Goal: Communication & Community: Ask a question

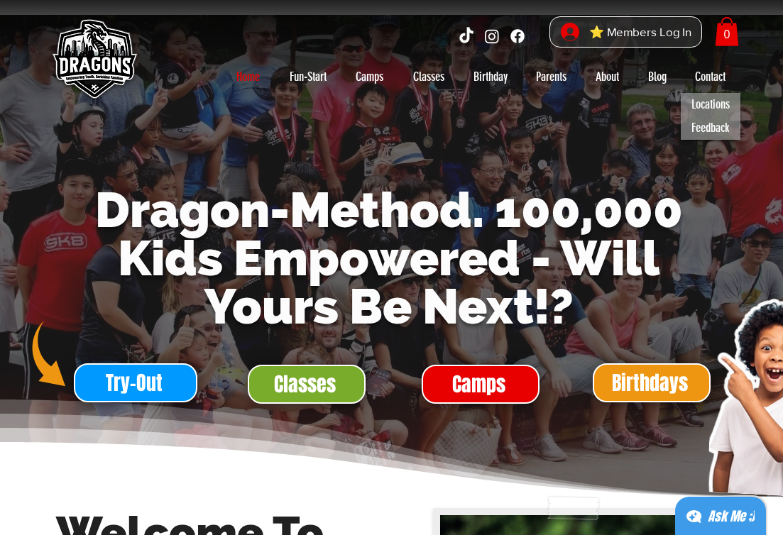
scroll to position [62, 0]
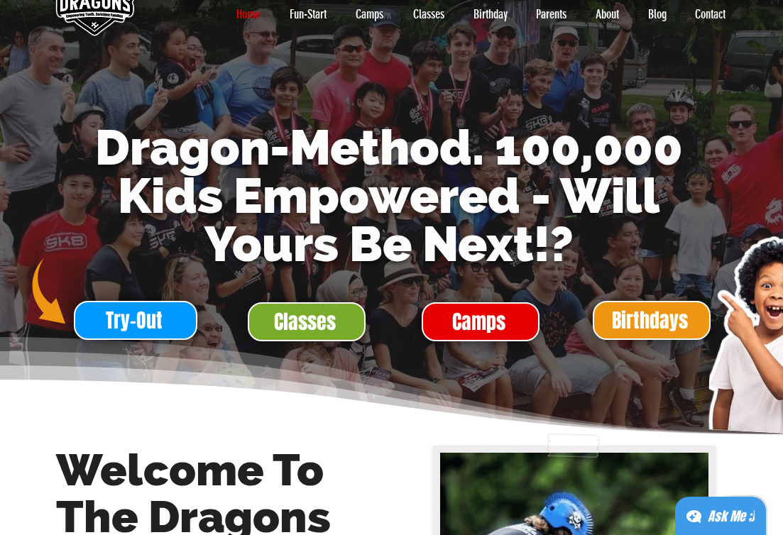
click at [282, 341] on div "main content" at bounding box center [305, 320] width 174 height 47
click at [287, 324] on span "Classes" at bounding box center [305, 322] width 62 height 28
click at [297, 323] on span "Classes" at bounding box center [305, 322] width 62 height 28
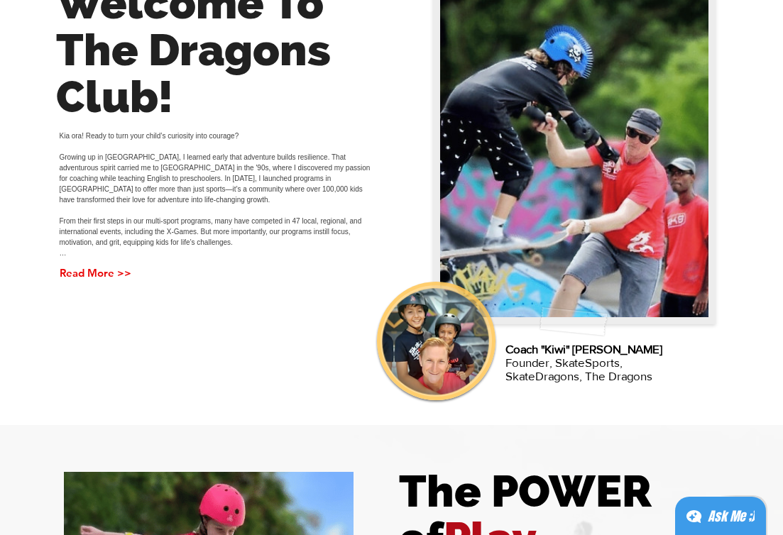
scroll to position [122, 0]
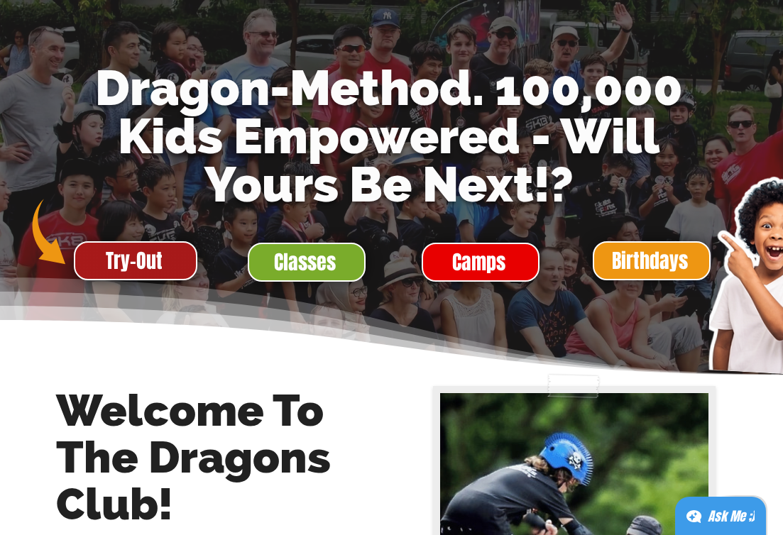
click at [146, 258] on span "Try-Out" at bounding box center [134, 261] width 57 height 28
click at [155, 258] on span "Try-Out" at bounding box center [134, 261] width 57 height 28
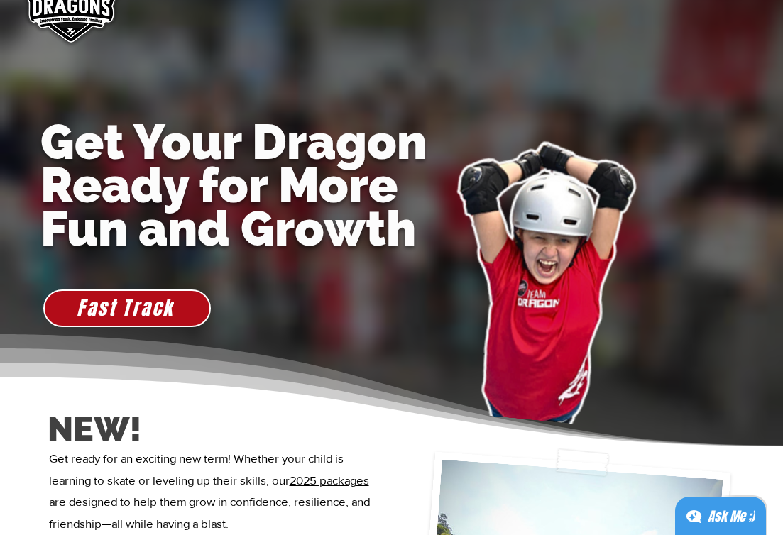
scroll to position [15, 0]
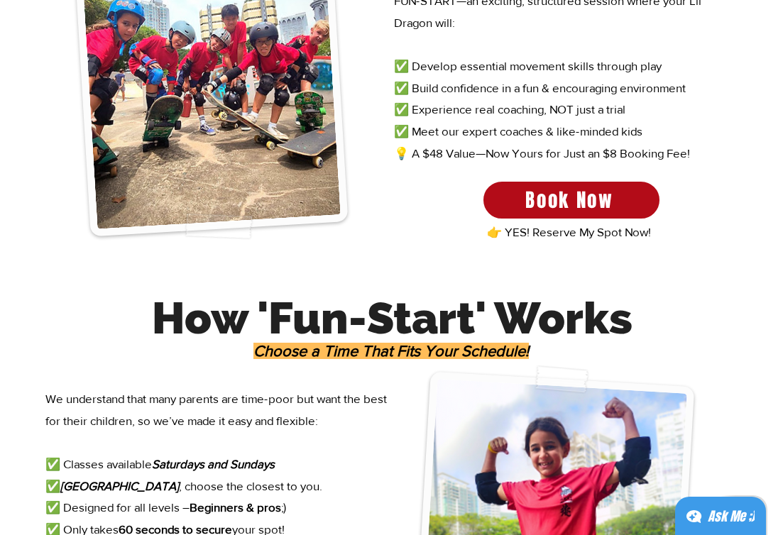
scroll to position [590, 0]
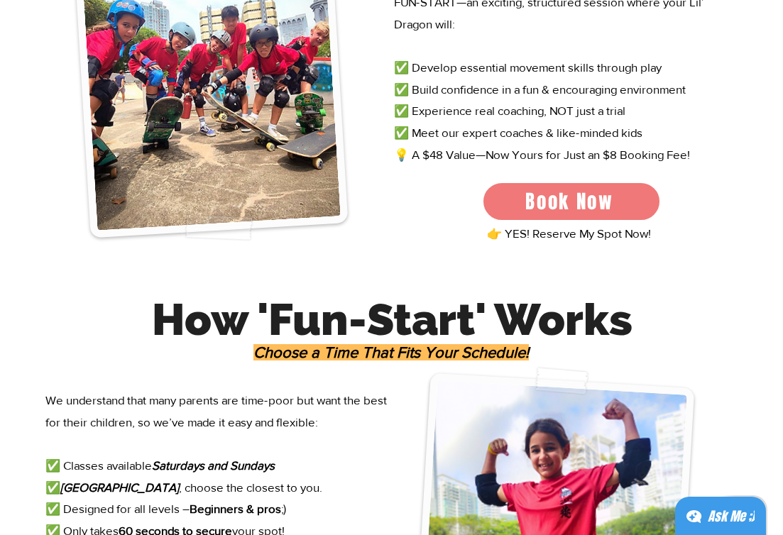
click at [582, 200] on span "Book Now" at bounding box center [569, 201] width 89 height 28
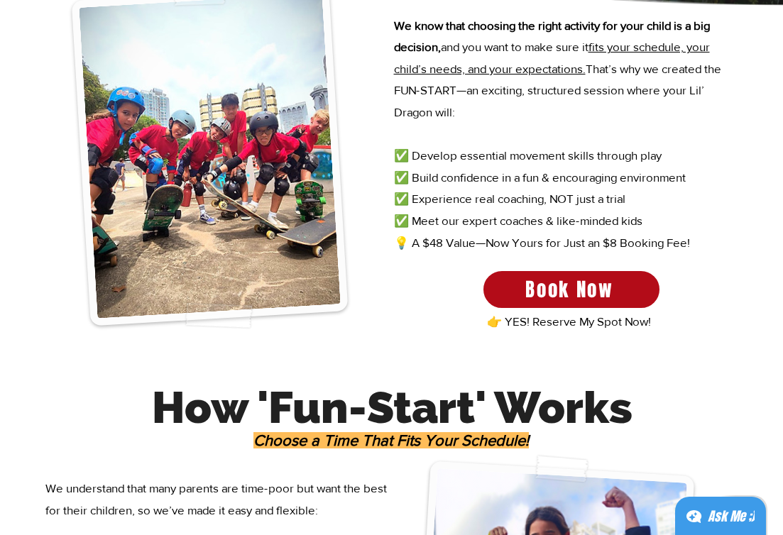
scroll to position [380, 0]
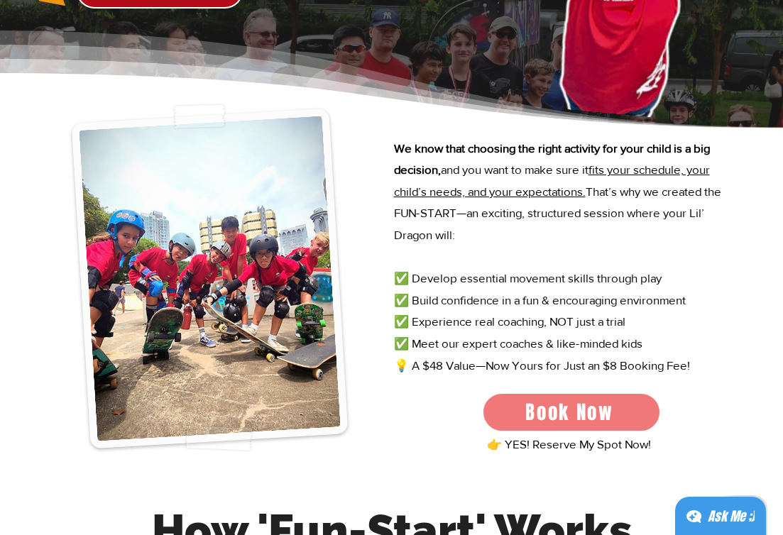
click at [597, 412] on span "Book Now" at bounding box center [569, 412] width 89 height 28
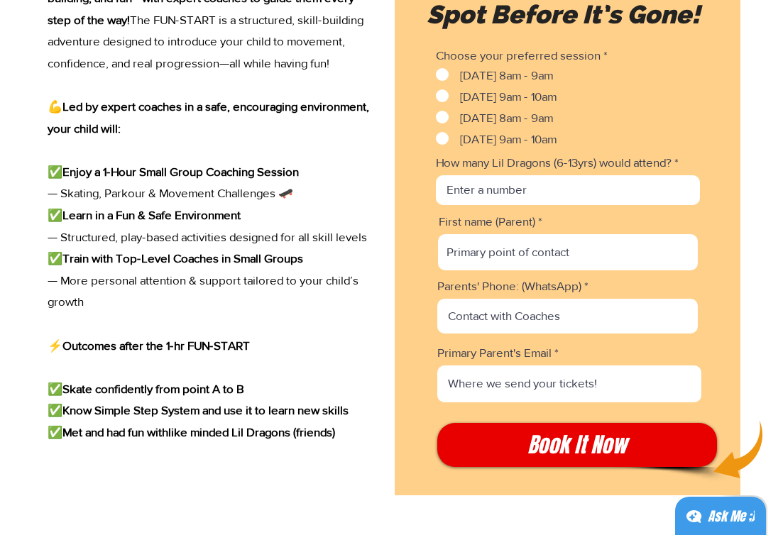
scroll to position [1960, 0]
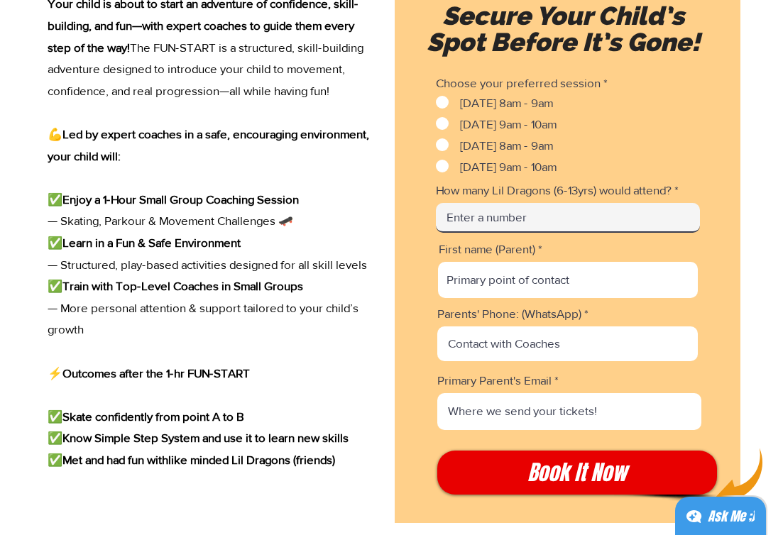
click at [598, 224] on input "How many Lil Dragons (6-13yrs) would attend?" at bounding box center [568, 218] width 264 height 30
click at [598, 233] on input "How many Lil Dragons (6-13yrs) would attend?" at bounding box center [568, 218] width 264 height 30
click at [690, 228] on input "1" at bounding box center [568, 218] width 264 height 30
type input "2"
click at [690, 228] on input "2" at bounding box center [568, 218] width 264 height 30
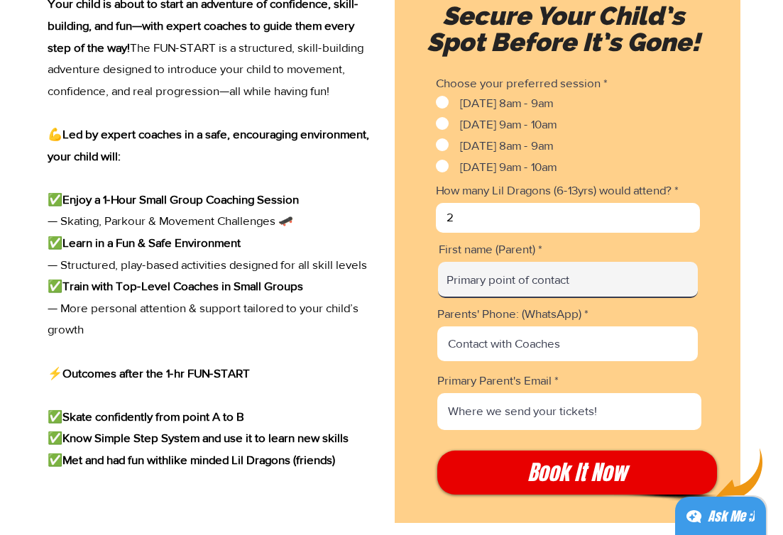
click at [637, 295] on input "First name (Parent)" at bounding box center [568, 280] width 260 height 36
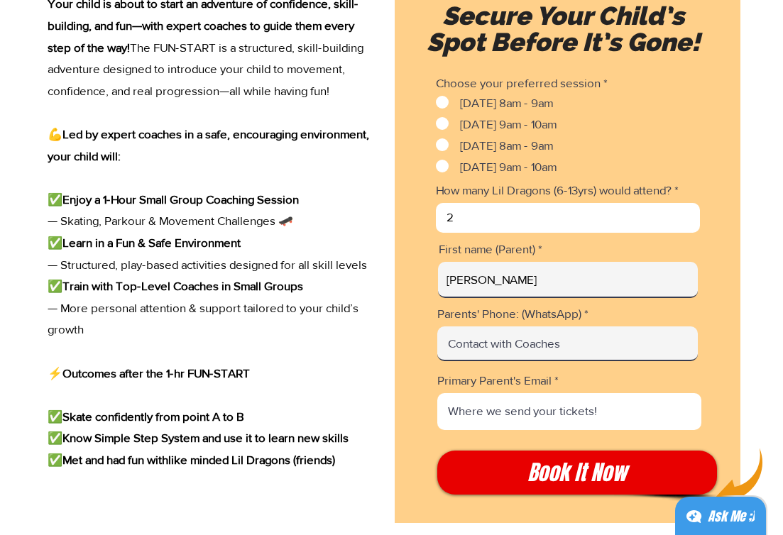
type input "[PERSON_NAME]"
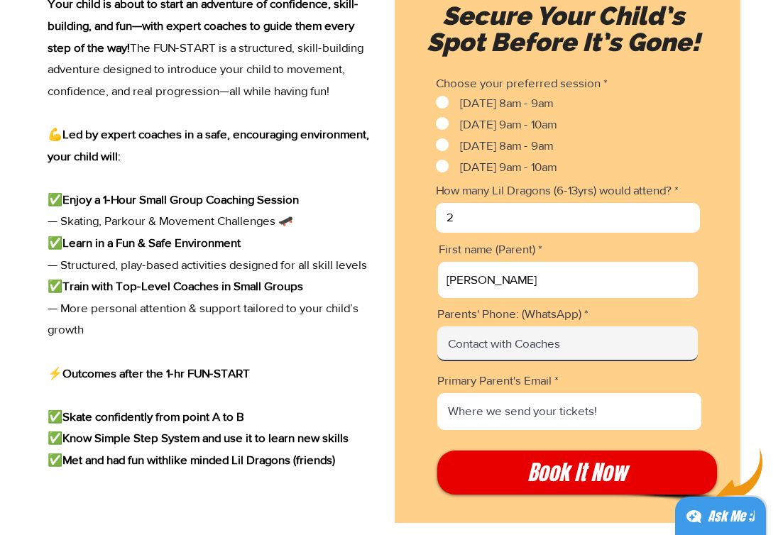
click at [613, 361] on input "Parents' Phone: (WhatsApp)" at bounding box center [567, 343] width 260 height 35
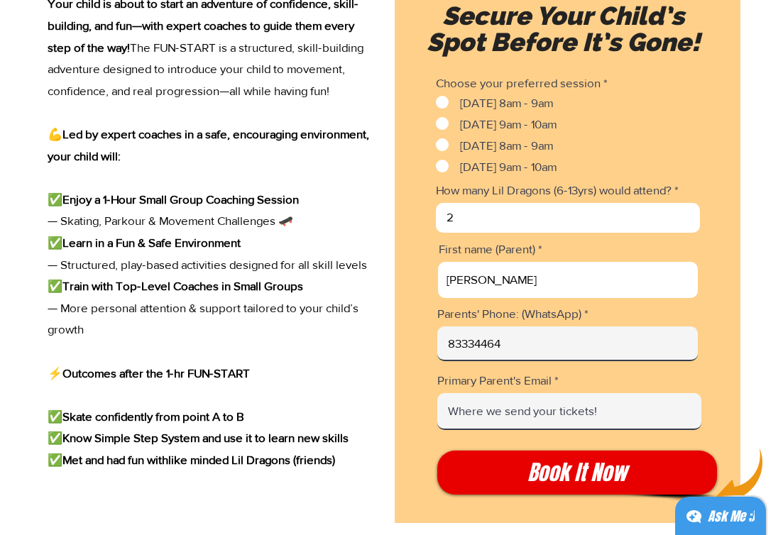
type input "83334464"
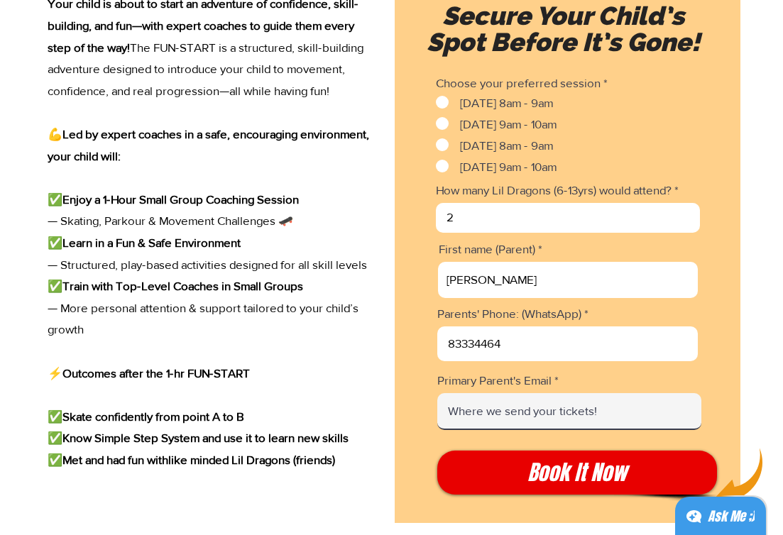
click at [578, 415] on input "Primary Parent's Email" at bounding box center [569, 411] width 264 height 37
type input "[EMAIL_ADDRESS][DOMAIN_NAME]"
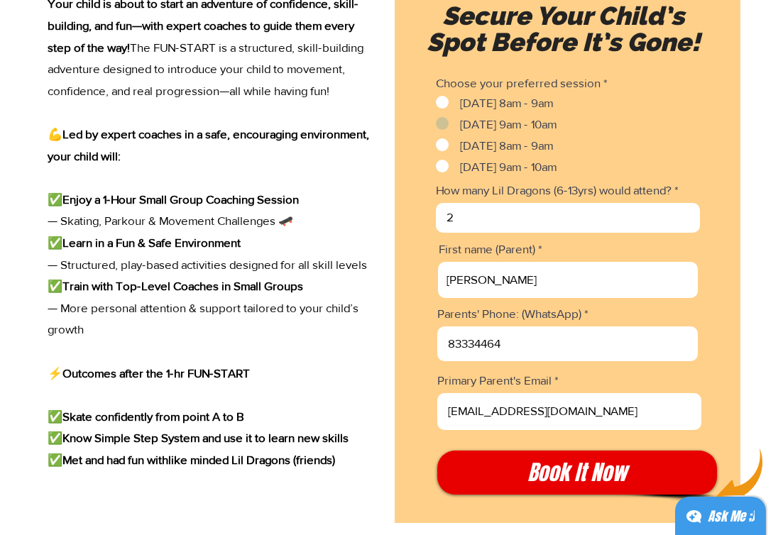
click at [445, 122] on label "[DATE] 9am - 10am" at bounding box center [496, 123] width 121 height 13
click at [445, 122] on input "[DATE] 9am - 10am" at bounding box center [440, 123] width 9 height 9
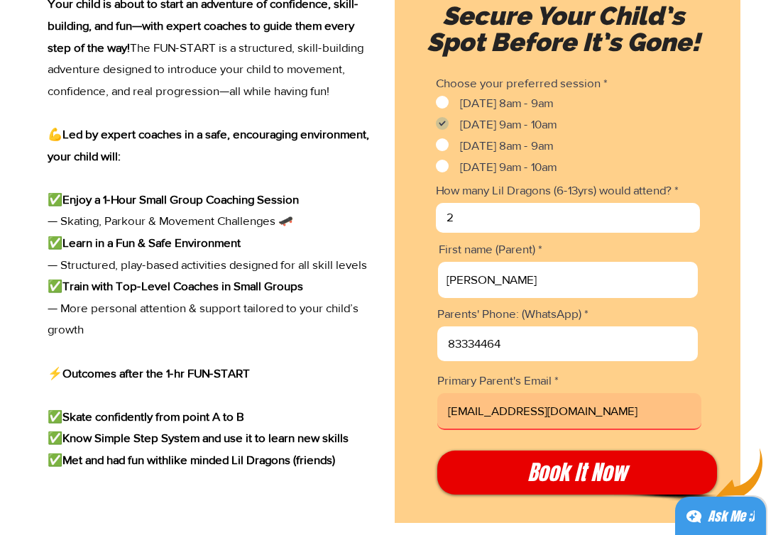
click at [475, 123] on span "[DATE] 9am - 10am" at bounding box center [508, 123] width 96 height 13
click at [445, 123] on input "[DATE] 9am - 10am" at bounding box center [440, 123] width 9 height 9
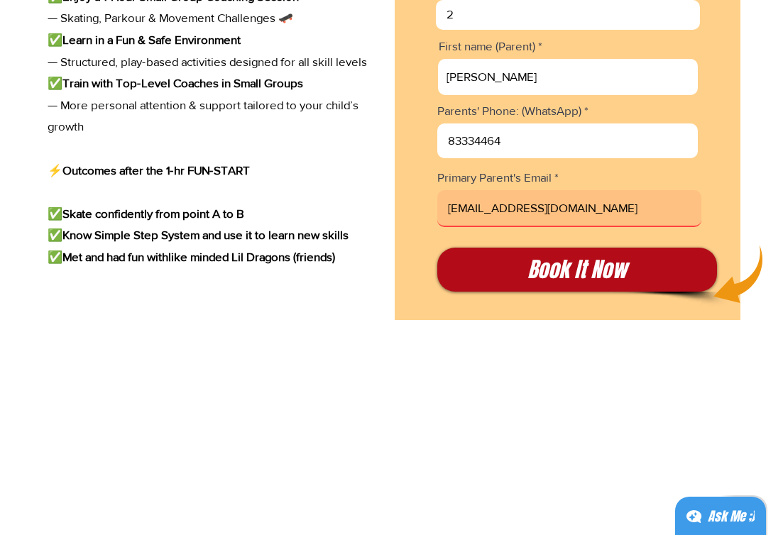
scroll to position [1971, 0]
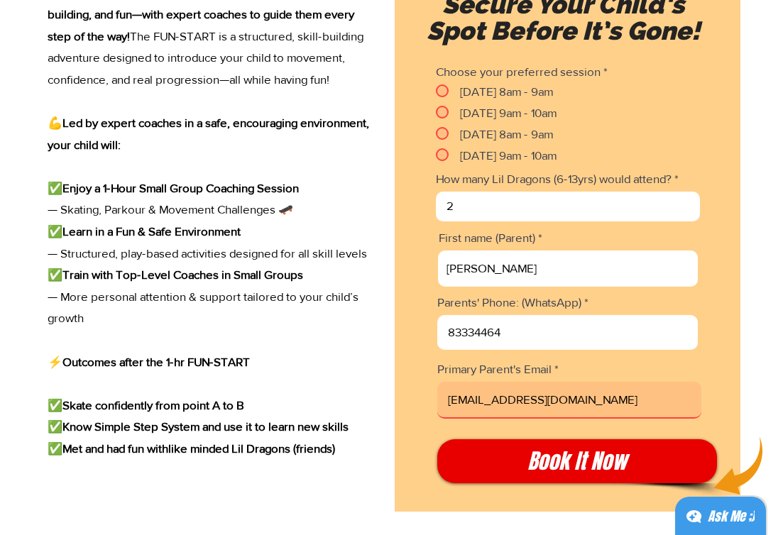
click at [437, 112] on input "[DATE] 9am - 10am" at bounding box center [440, 112] width 9 height 9
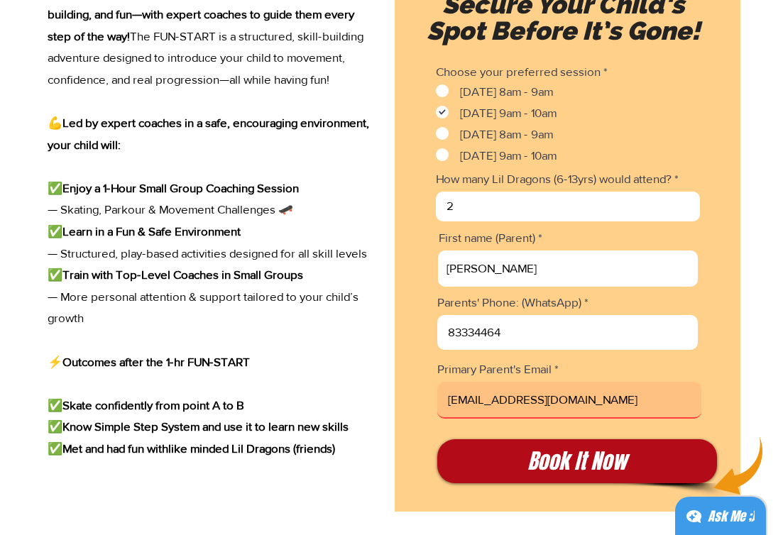
click at [623, 476] on span "Book It Now" at bounding box center [576, 461] width 99 height 30
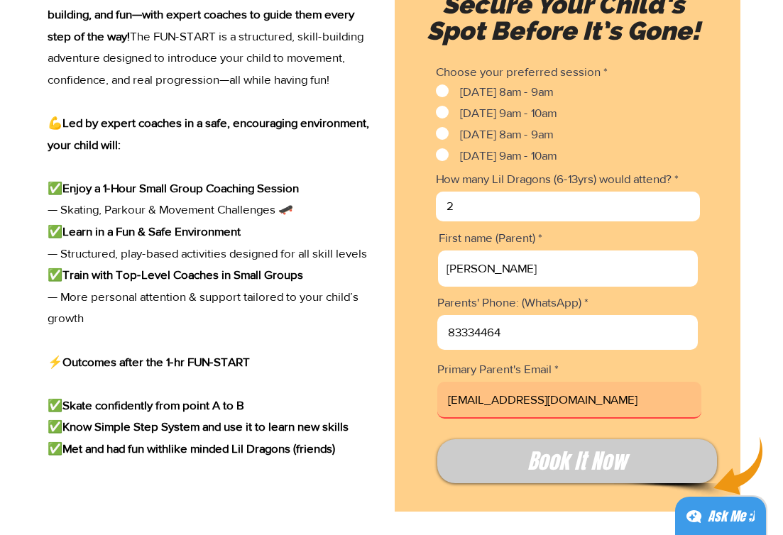
checkbox input "false"
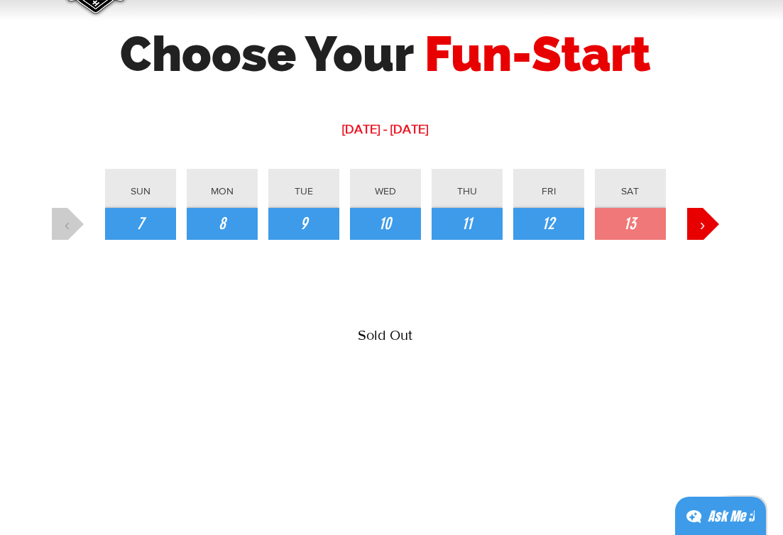
scroll to position [71, 0]
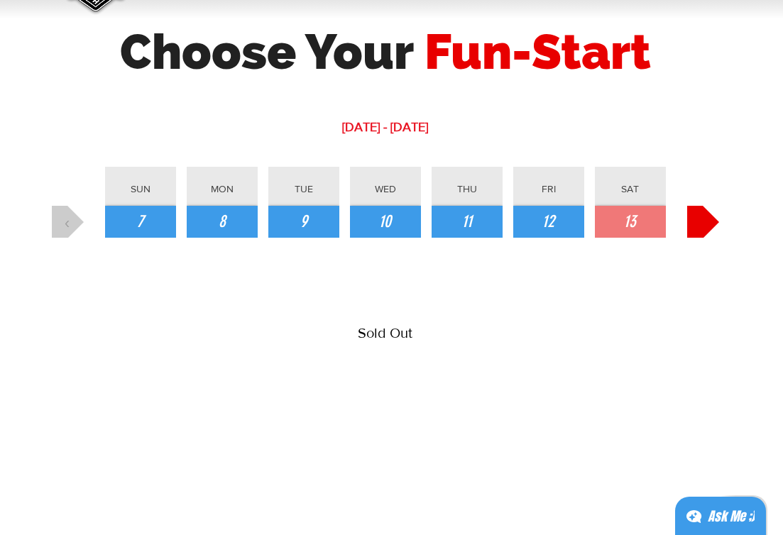
click at [707, 226] on button "›" at bounding box center [703, 222] width 32 height 32
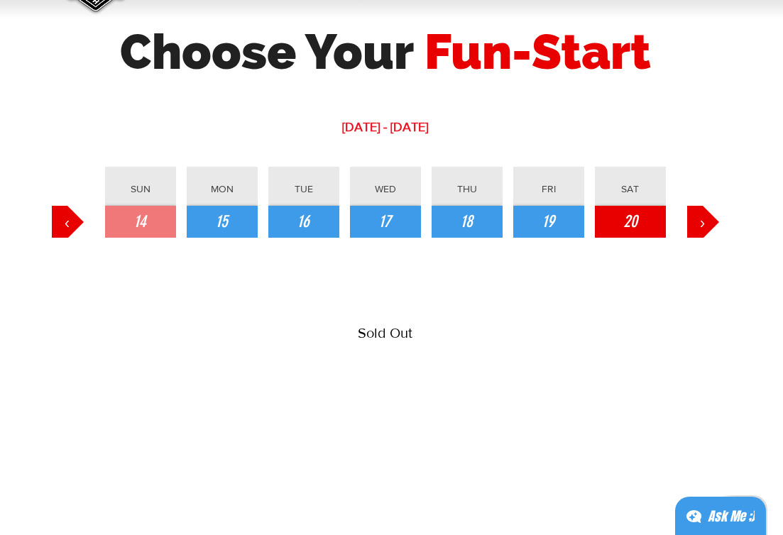
click at [643, 219] on button "20" at bounding box center [630, 222] width 71 height 32
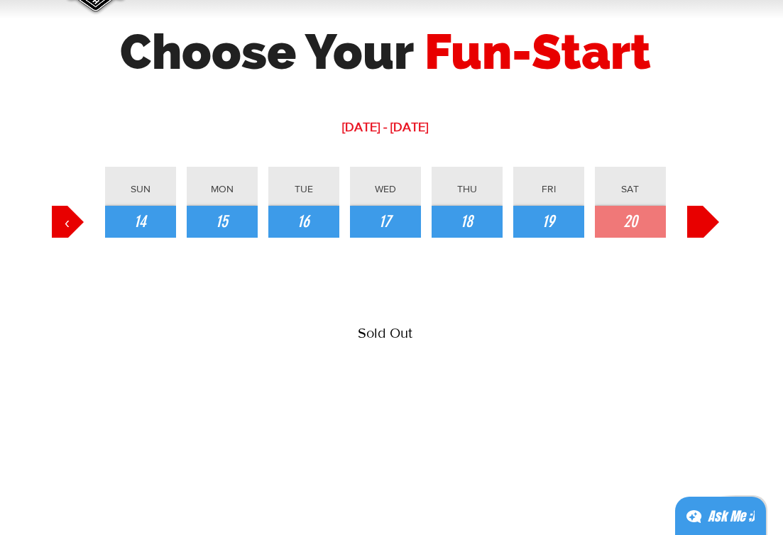
click at [706, 224] on button "›" at bounding box center [703, 222] width 32 height 32
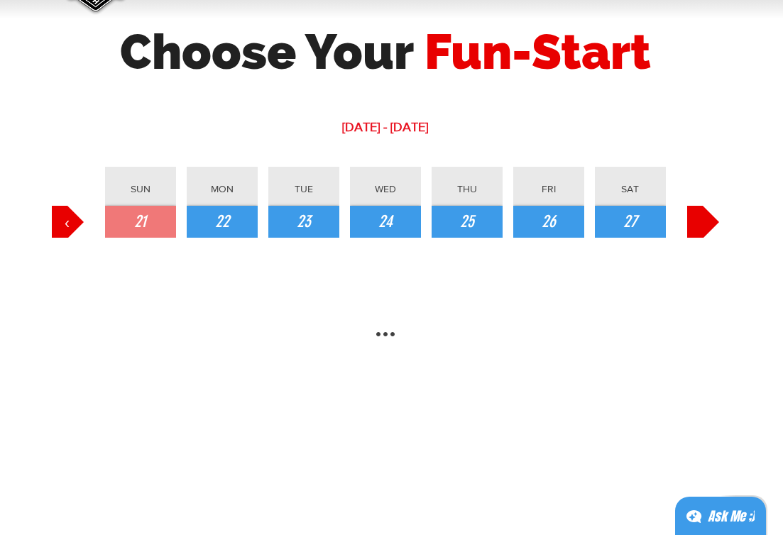
click at [706, 224] on button "›" at bounding box center [703, 222] width 32 height 32
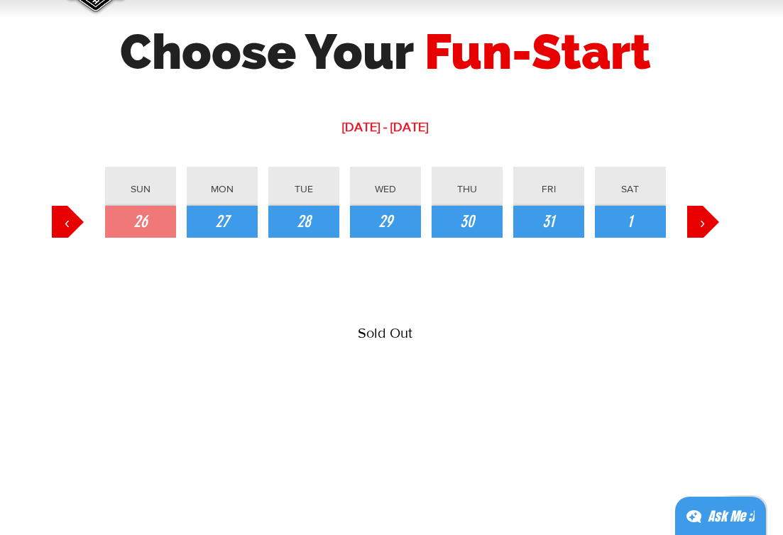
drag, startPoint x: 706, startPoint y: 224, endPoint x: 703, endPoint y: 253, distance: 29.2
click at [705, 251] on div "[DATE] - [DATE] ‹ SUN 26 MON 27 TUE 28 WED 29 THU 30 FRI 31 SAT 1 › Sold Out" at bounding box center [385, 253] width 695 height 441
click at [631, 212] on span "1" at bounding box center [629, 222] width 5 height 24
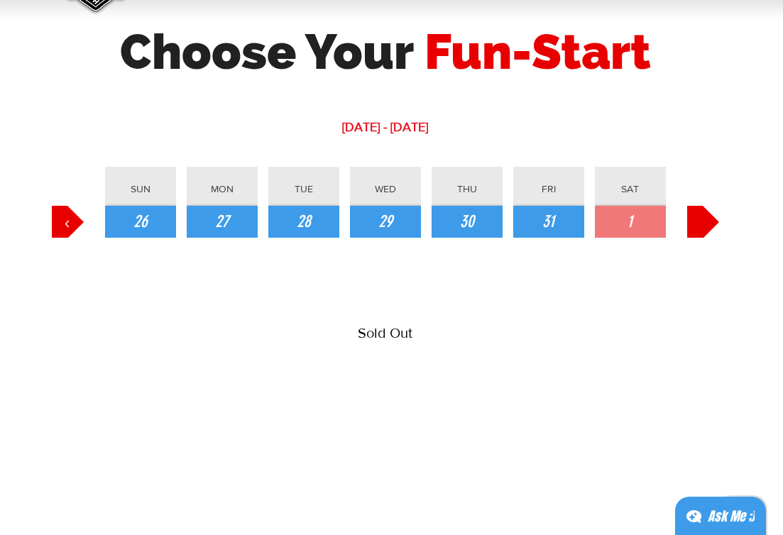
click at [693, 226] on button "›" at bounding box center [703, 222] width 32 height 32
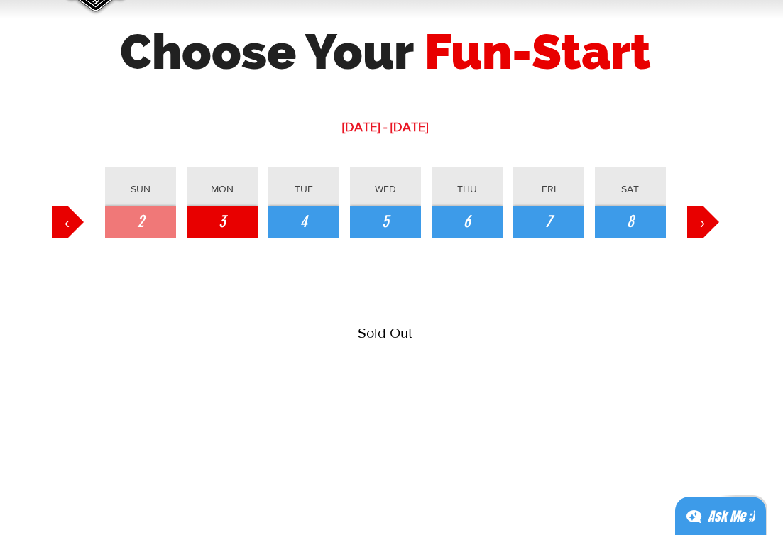
click at [231, 233] on button "3" at bounding box center [222, 222] width 71 height 32
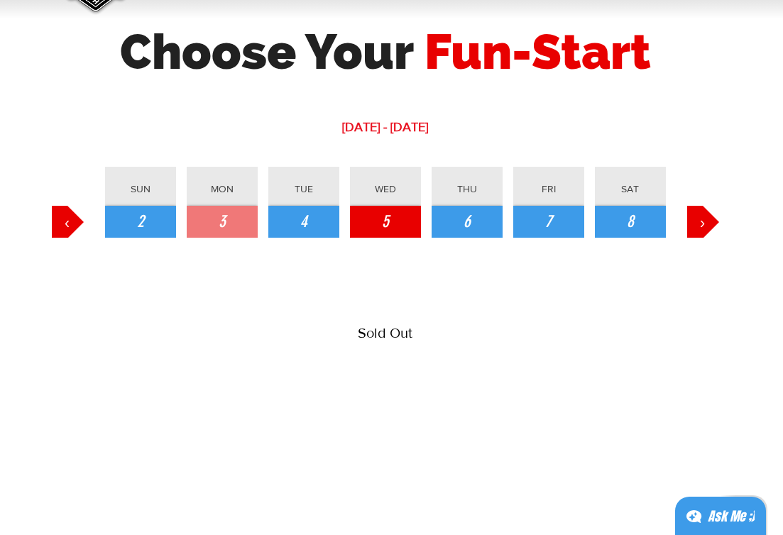
click at [384, 221] on span "5" at bounding box center [385, 222] width 7 height 24
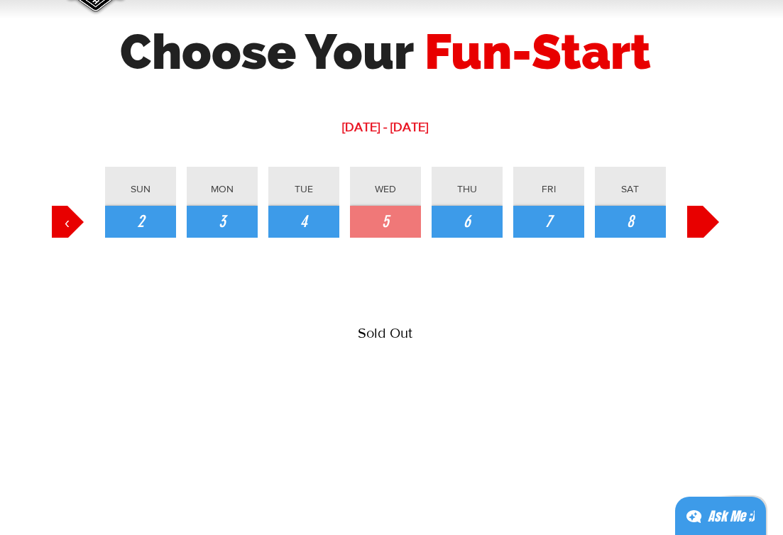
click at [712, 222] on button "›" at bounding box center [703, 222] width 32 height 32
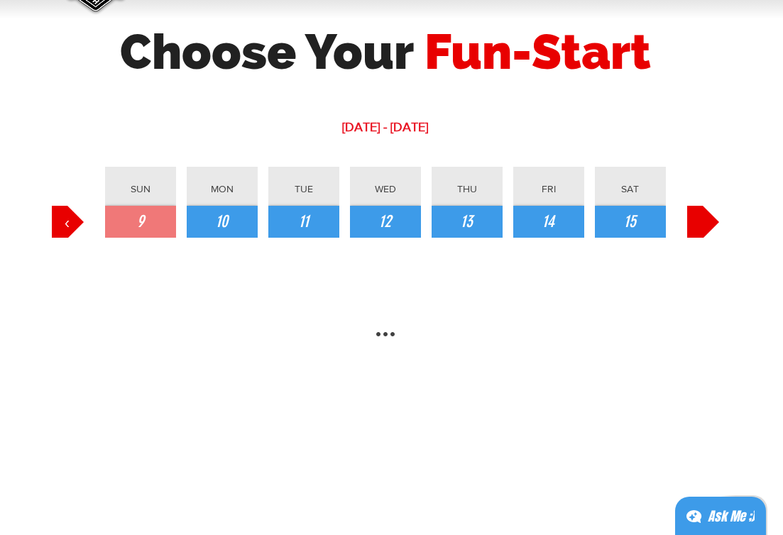
click at [712, 222] on button "›" at bounding box center [703, 222] width 32 height 32
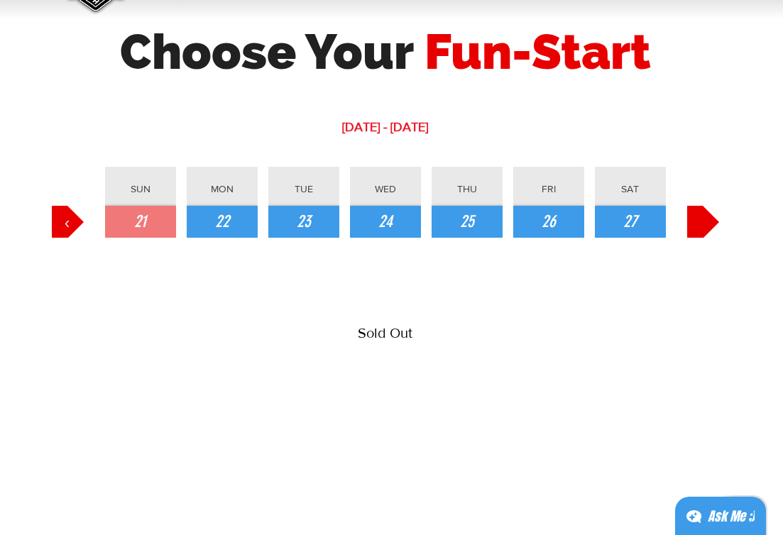
click at [712, 222] on button "›" at bounding box center [703, 222] width 32 height 32
click at [637, 222] on button "3" at bounding box center [630, 222] width 71 height 32
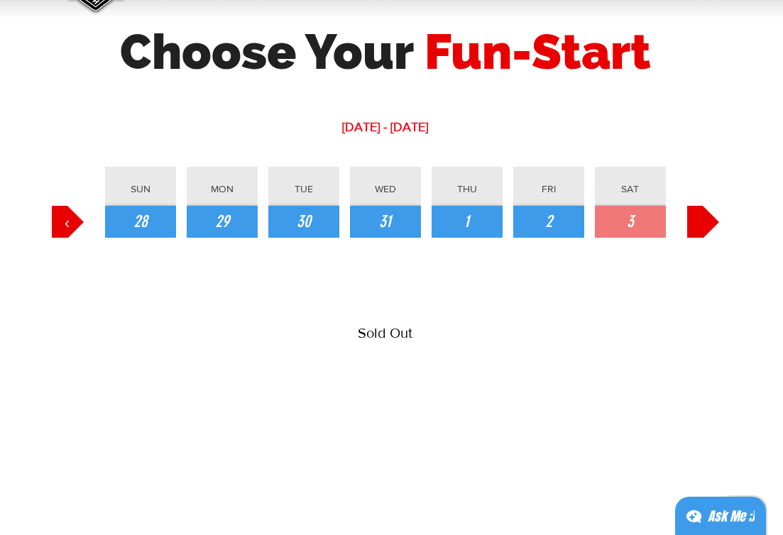
click at [688, 224] on button "›" at bounding box center [703, 222] width 32 height 32
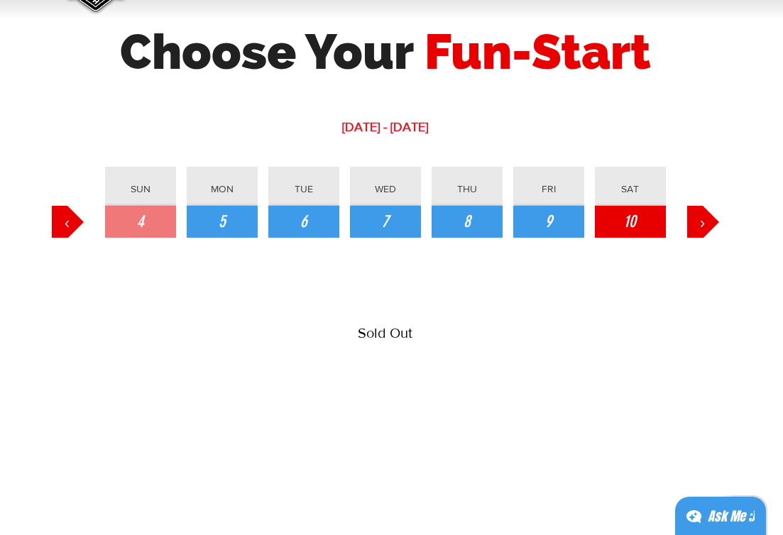
click at [634, 226] on span "10" at bounding box center [630, 222] width 12 height 24
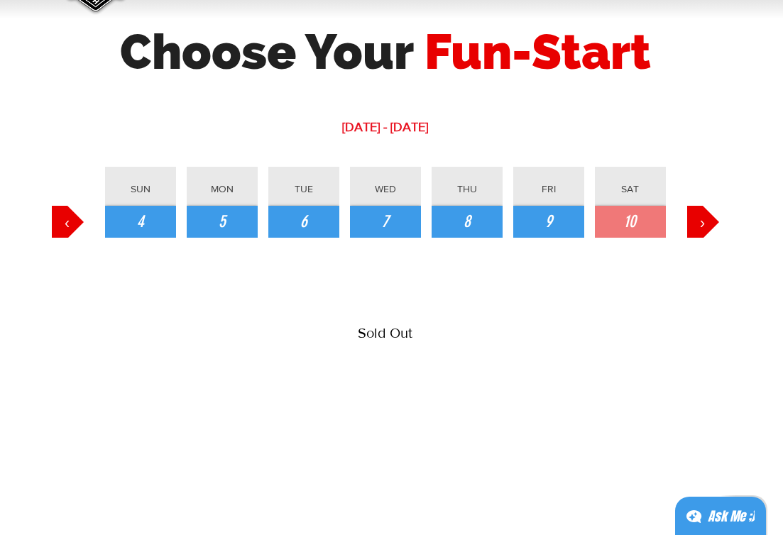
click at [708, 512] on div "Ask Me ;)" at bounding box center [730, 517] width 47 height 20
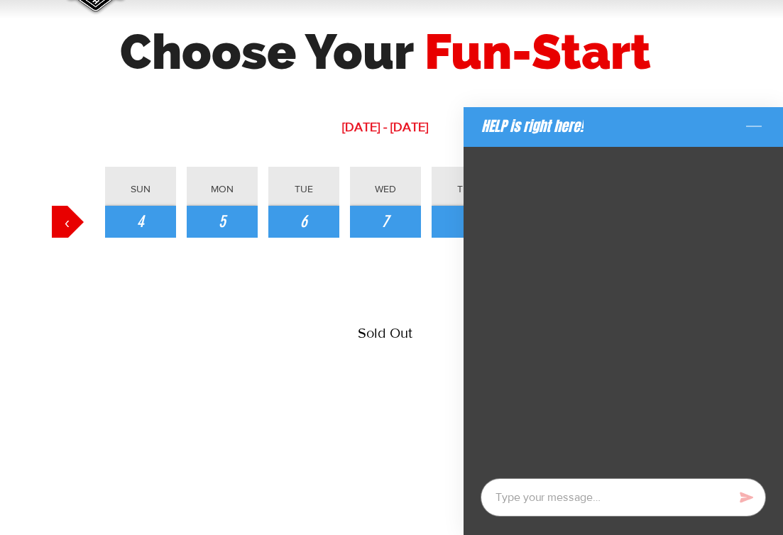
type textarea "x"
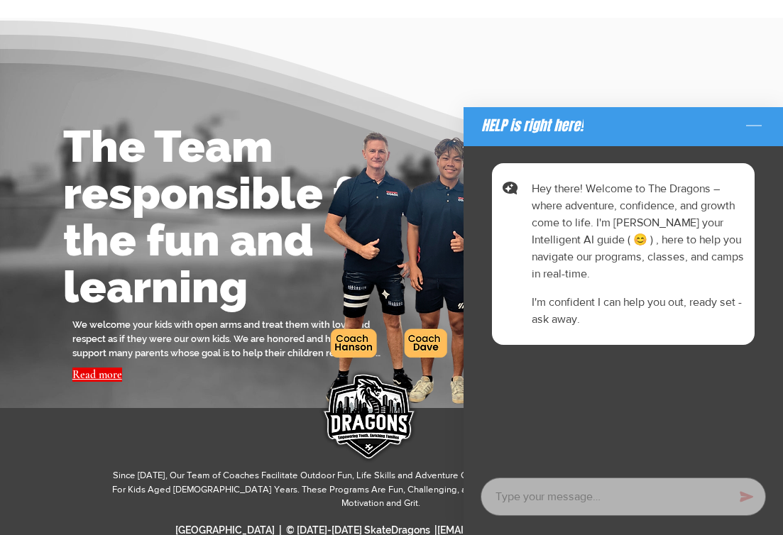
scroll to position [0, 0]
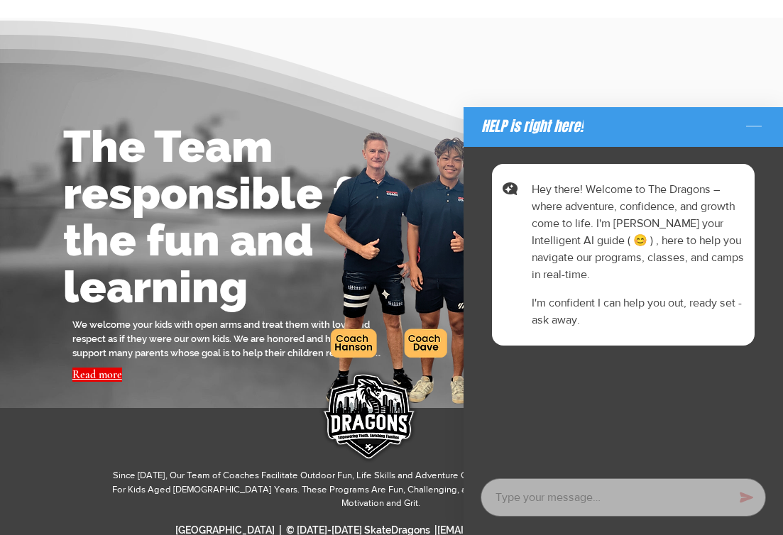
click at [754, 130] on icon "Minimize the chat" at bounding box center [753, 127] width 23 height 23
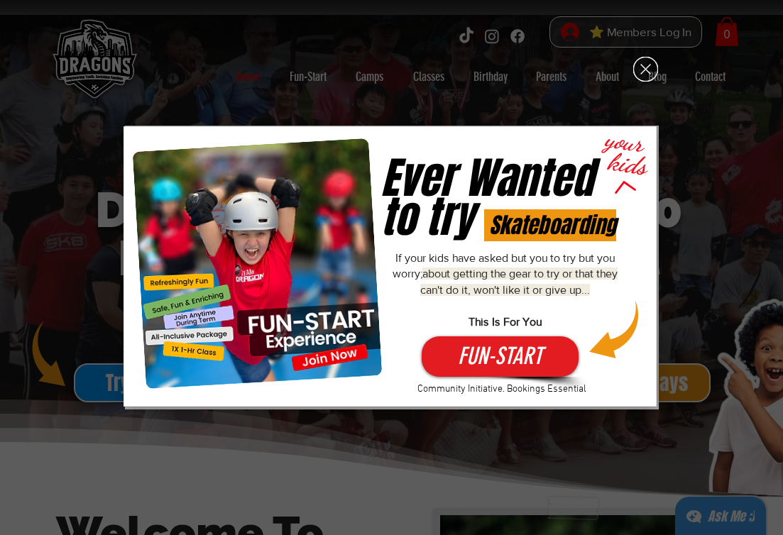
click at [712, 75] on div "Fun-Start-Free" at bounding box center [391, 267] width 783 height 535
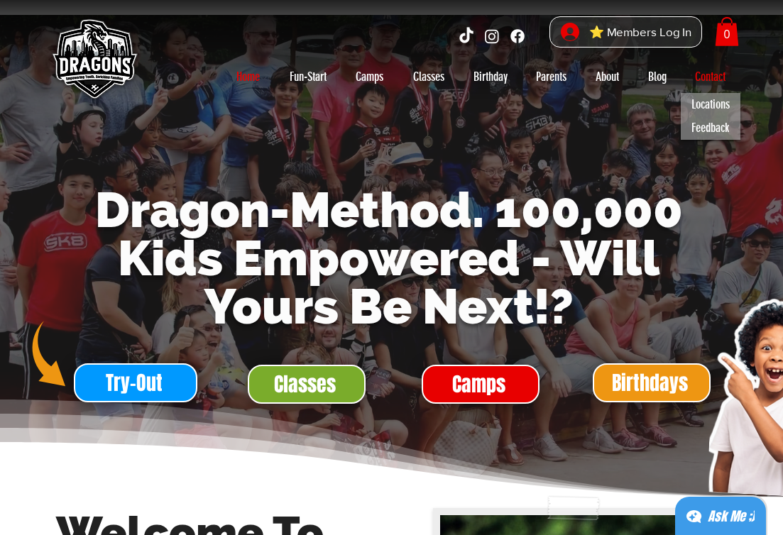
click at [710, 75] on p "Contact" at bounding box center [710, 76] width 45 height 23
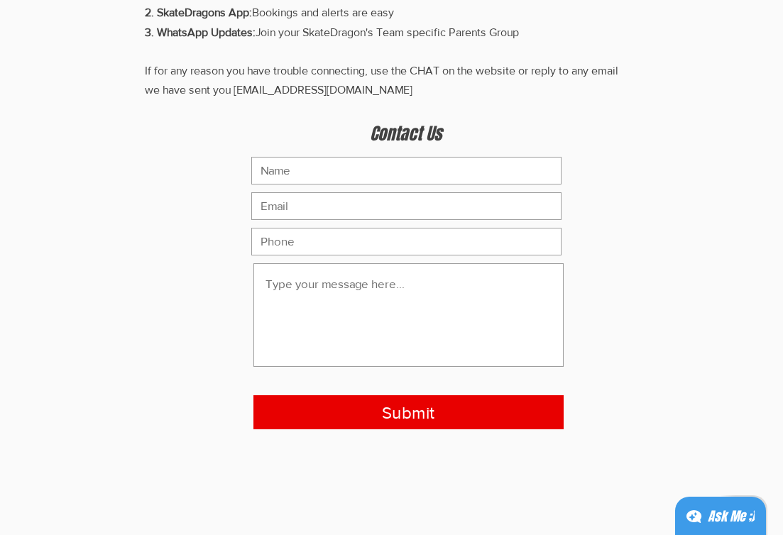
scroll to position [219, 0]
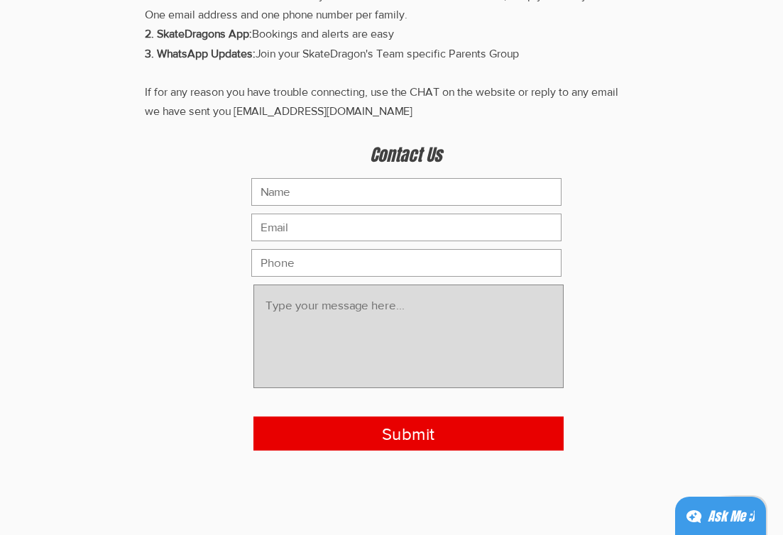
click at [451, 309] on textarea "main content" at bounding box center [408, 337] width 310 height 104
click at [417, 328] on textarea "Hi I would like to sign up for my [DEMOGRAPHIC_DATA] daughters to have a trial …" at bounding box center [408, 337] width 310 height 104
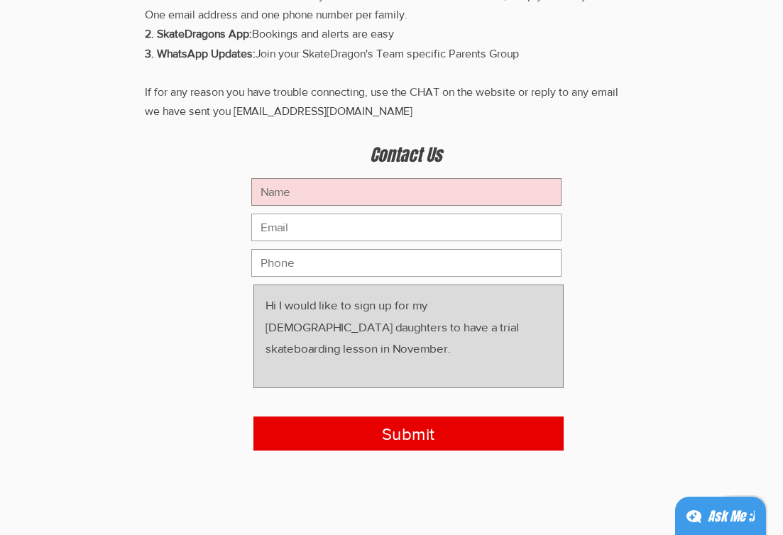
type textarea "Hi I would like to sign up for my 12 and 14 year old daughters to have a trial …"
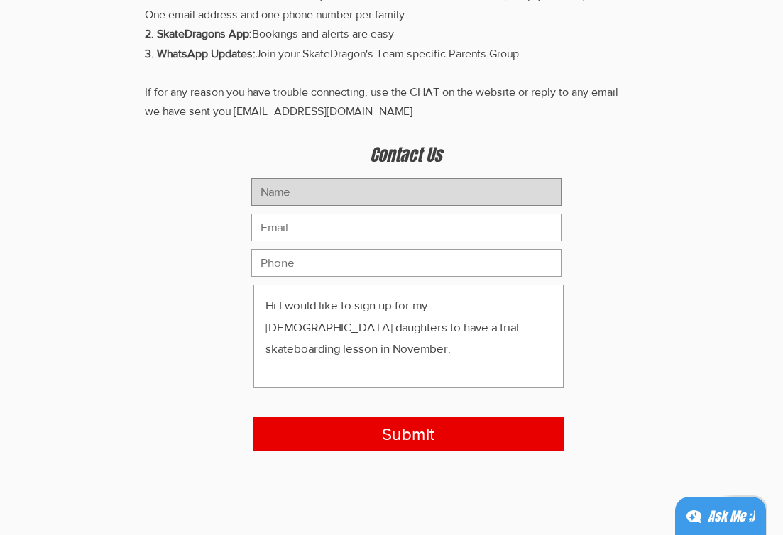
click at [394, 188] on input "main content" at bounding box center [406, 192] width 310 height 28
type input "Sook Ming Loo"
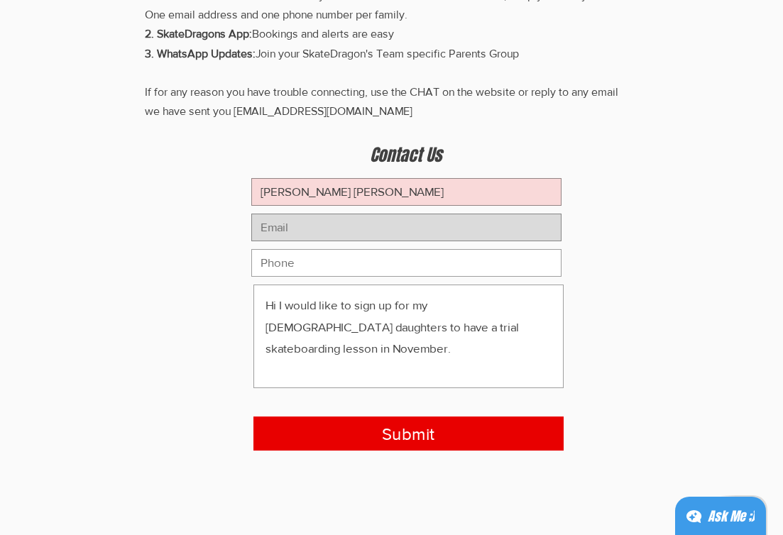
type input "[EMAIL_ADDRESS][DOMAIN_NAME]"
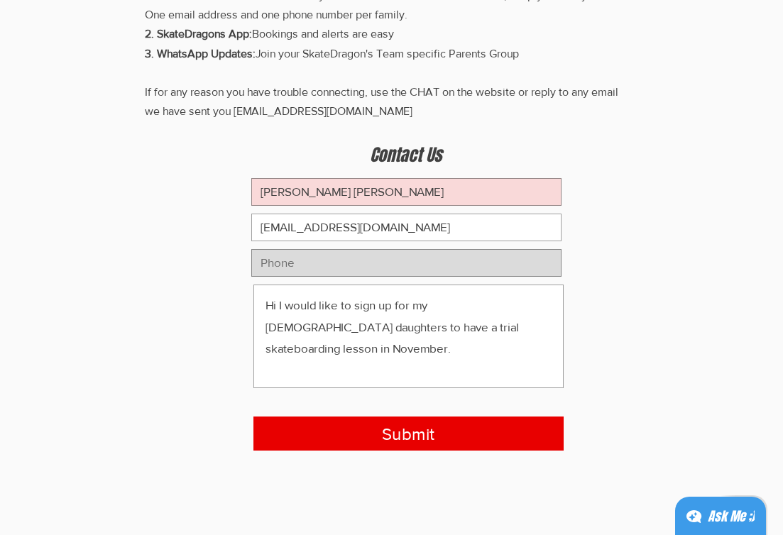
type input "83334464"
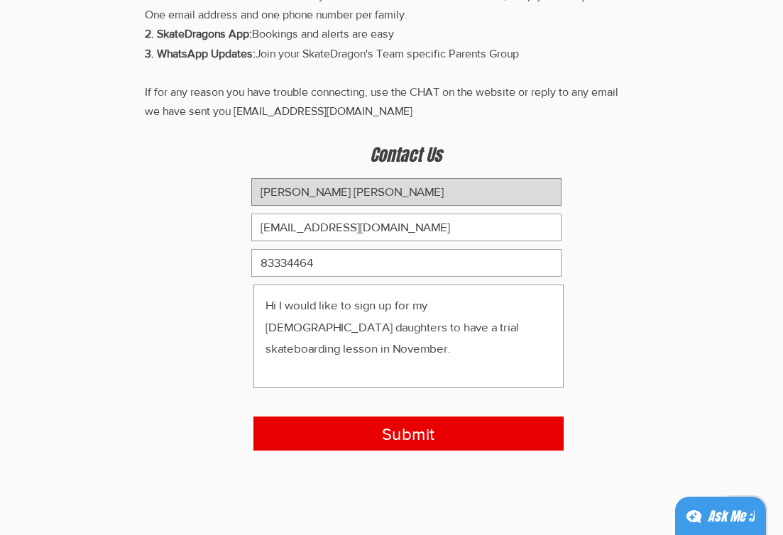
click at [263, 188] on input "Sook Ming Loo" at bounding box center [406, 192] width 310 height 28
click at [377, 195] on input "Loo Sook Ming Loo" at bounding box center [406, 192] width 310 height 28
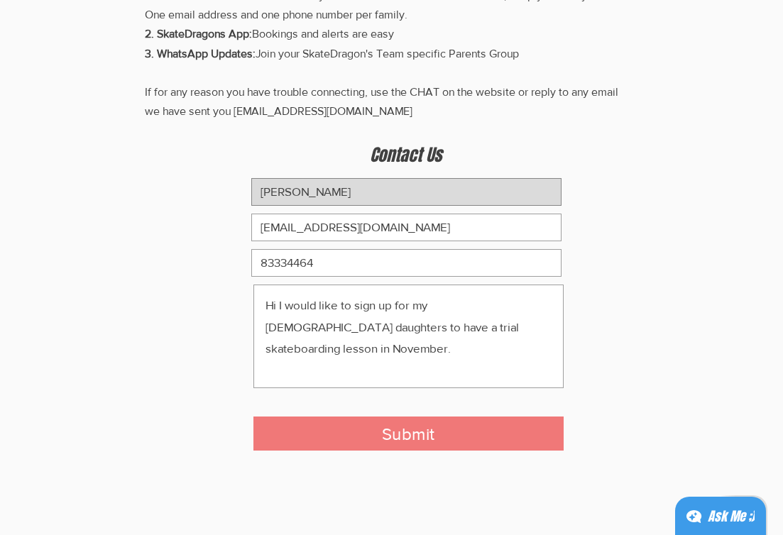
type input "[PERSON_NAME]"
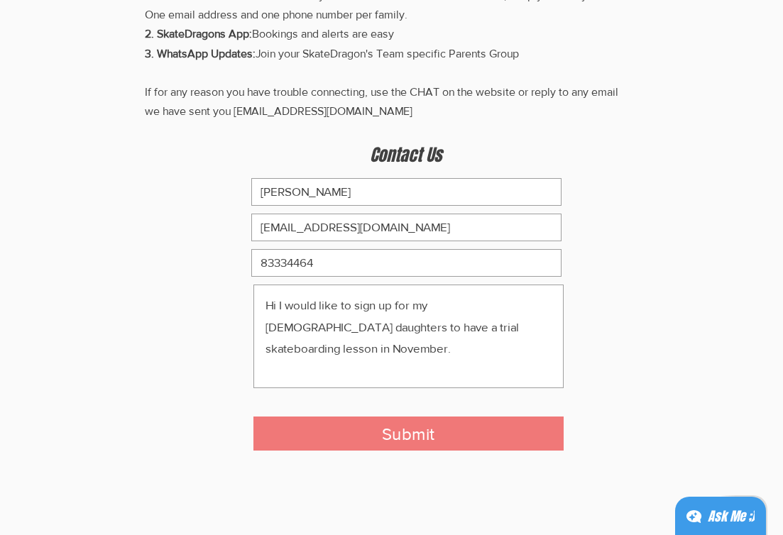
click at [376, 438] on button "Submit" at bounding box center [408, 433] width 310 height 34
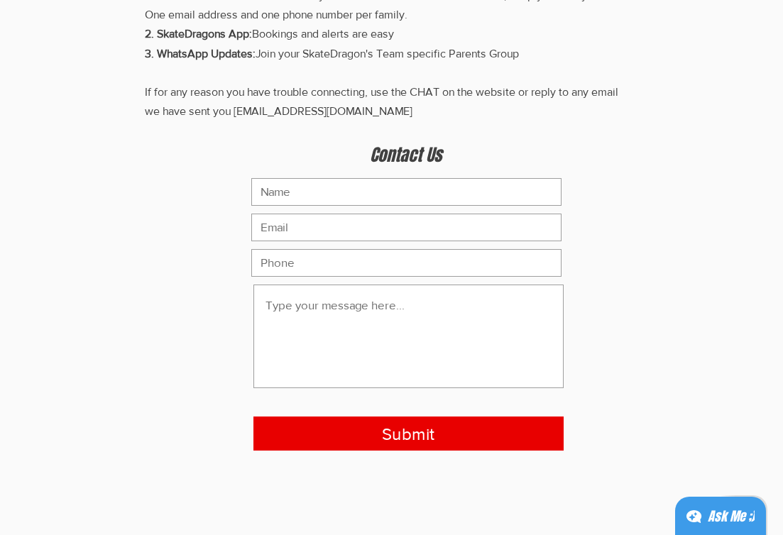
scroll to position [0, 0]
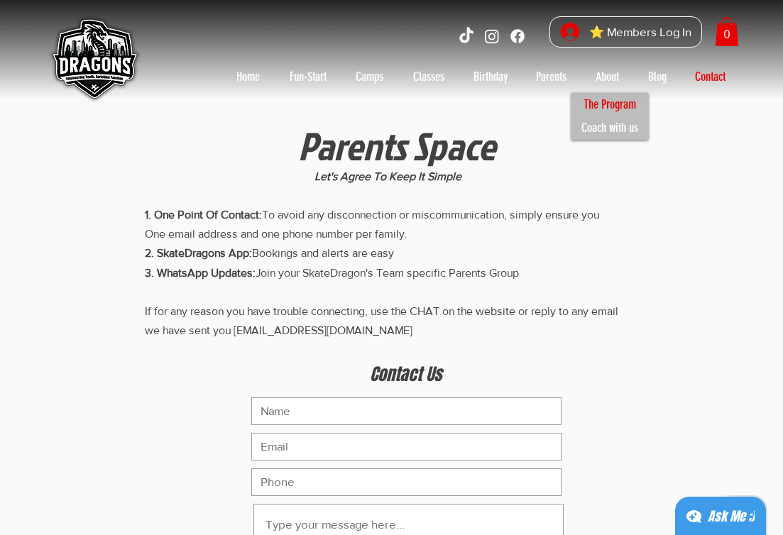
click at [608, 104] on p "The Program" at bounding box center [609, 104] width 65 height 23
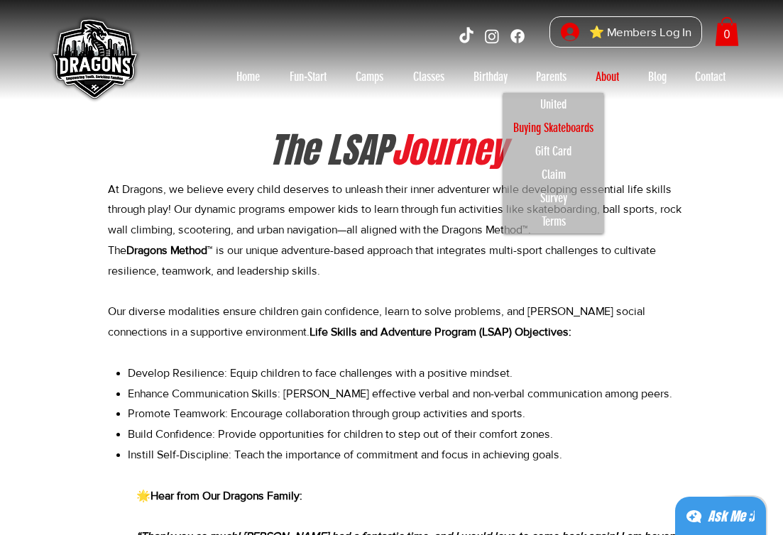
click at [556, 128] on p "Buying Skateboards" at bounding box center [553, 127] width 93 height 23
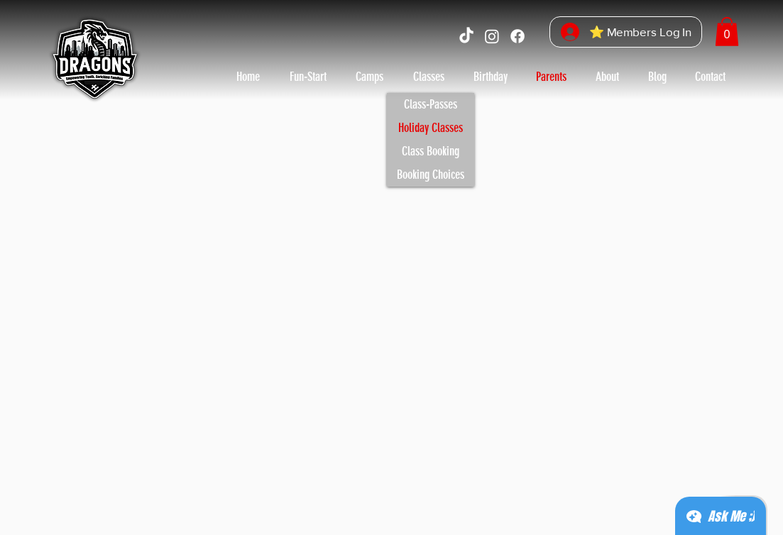
click at [436, 130] on p "Holiday Classes" at bounding box center [430, 127] width 77 height 23
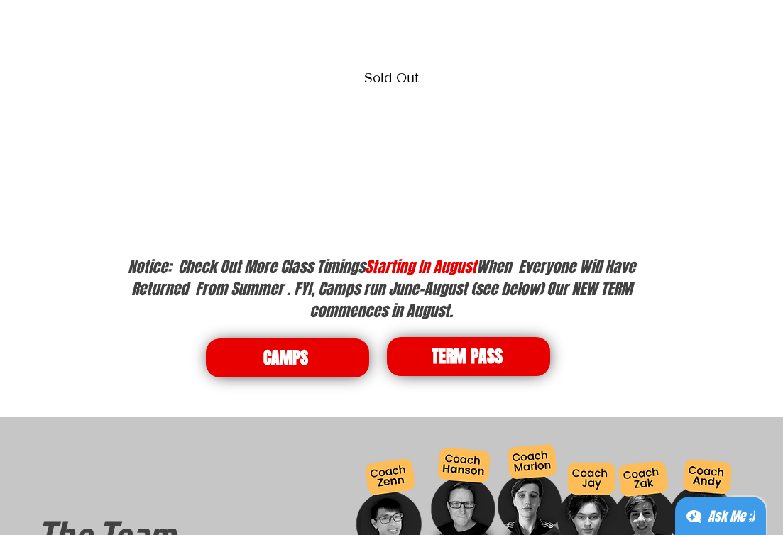
scroll to position [1813, 0]
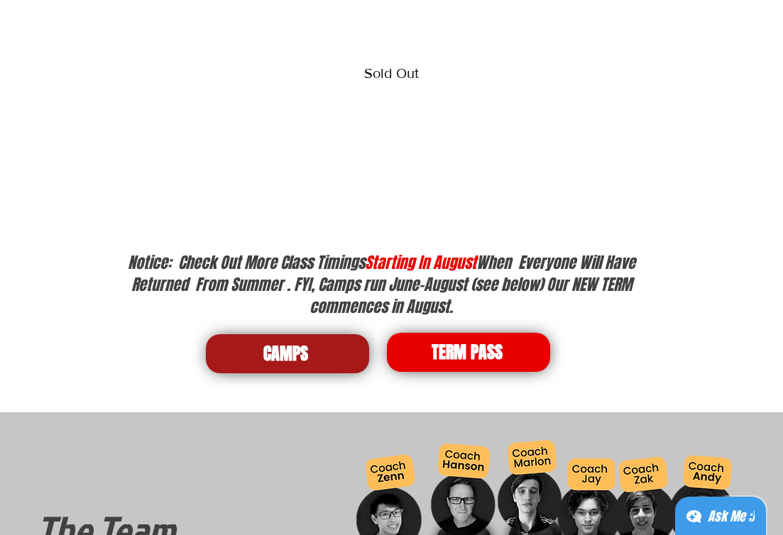
click at [309, 346] on span "CAMPS" at bounding box center [287, 353] width 163 height 39
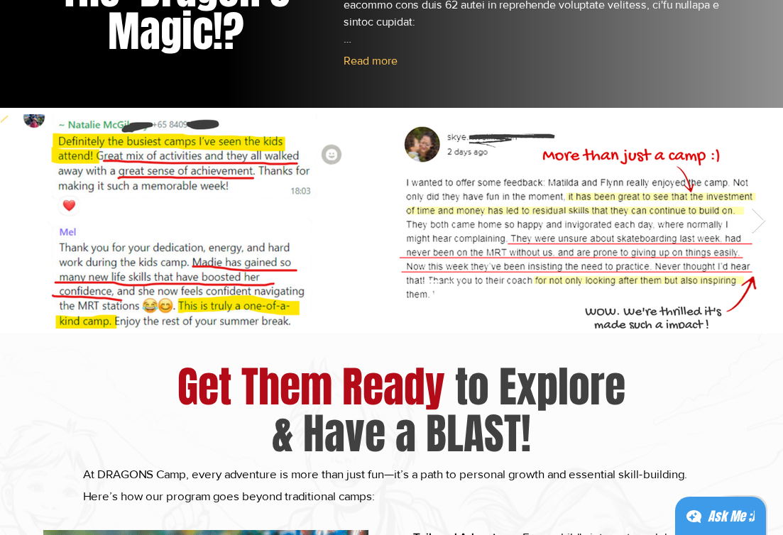
scroll to position [1013, 0]
